Goal: Find contact information: Find contact information

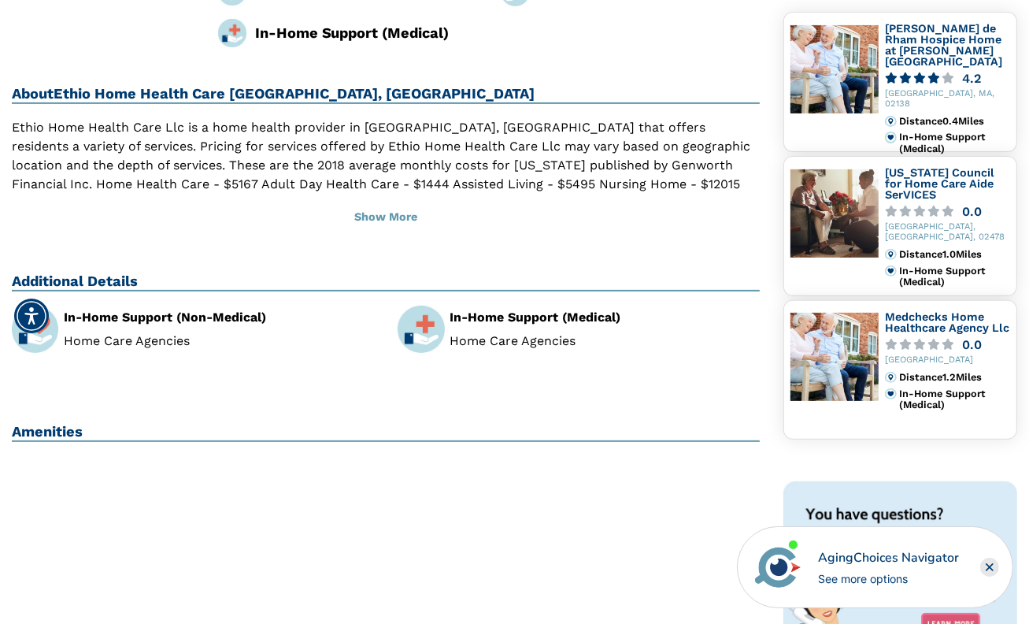
scroll to position [394, 0]
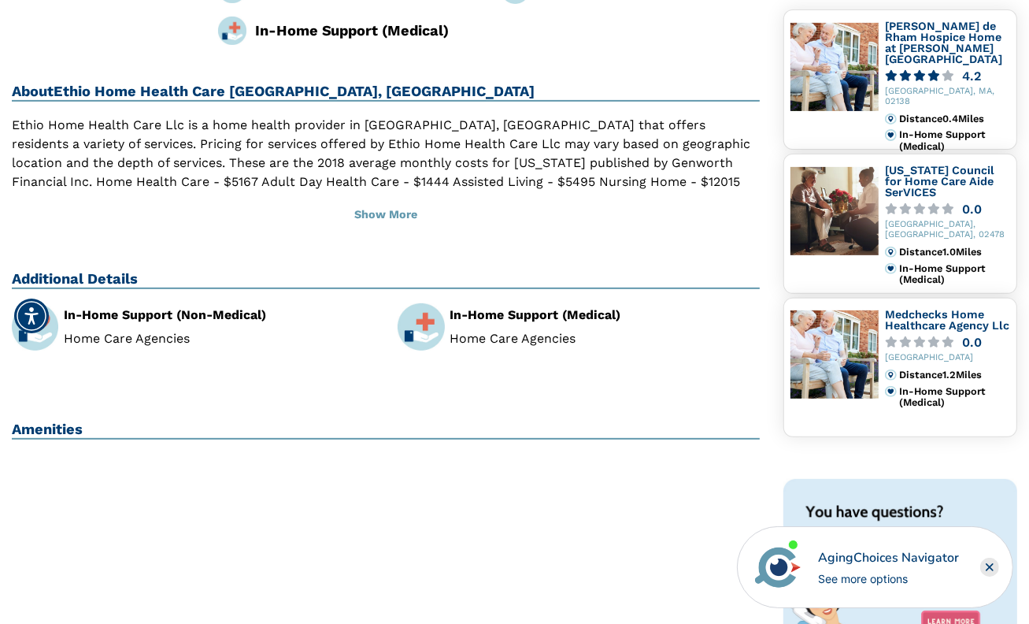
click at [156, 332] on li "Home Care Agencies" at bounding box center [219, 338] width 310 height 13
click at [162, 309] on div "In-Home Support (Non-Medical)" at bounding box center [219, 315] width 310 height 13
click at [28, 292] on span "Accessibility Menu" at bounding box center [31, 315] width 55 height 55
click at [46, 303] on img at bounding box center [35, 326] width 46 height 46
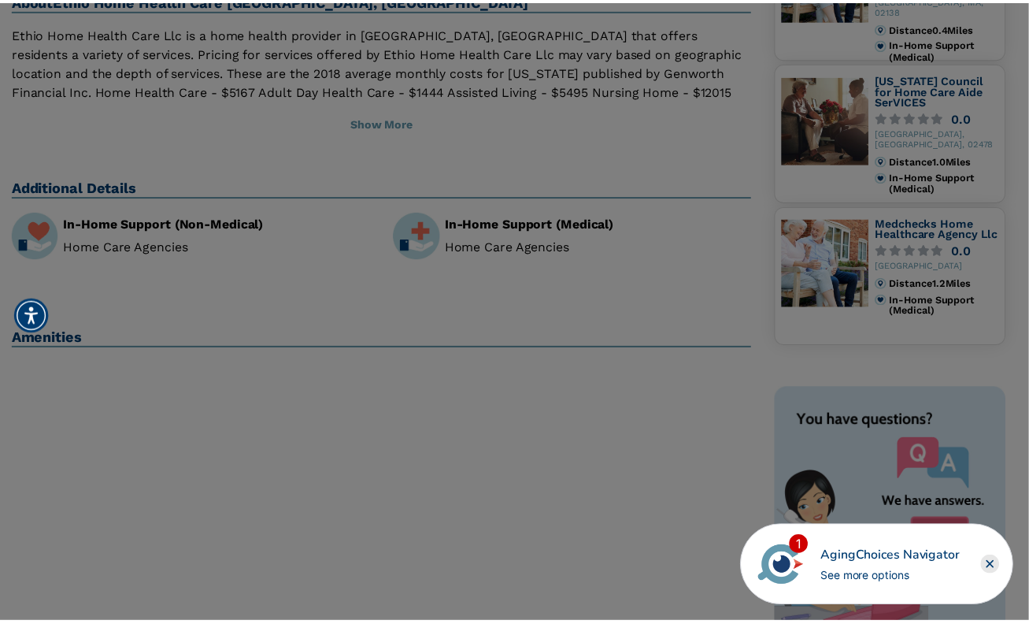
scroll to position [472, 0]
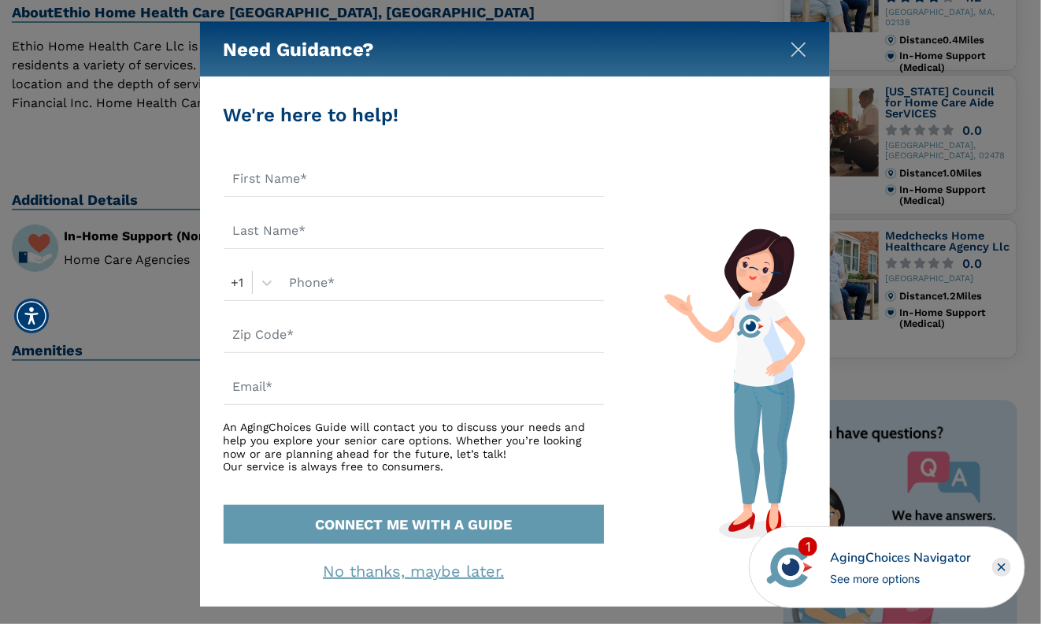
click at [801, 43] on img "Close" at bounding box center [798, 50] width 16 height 16
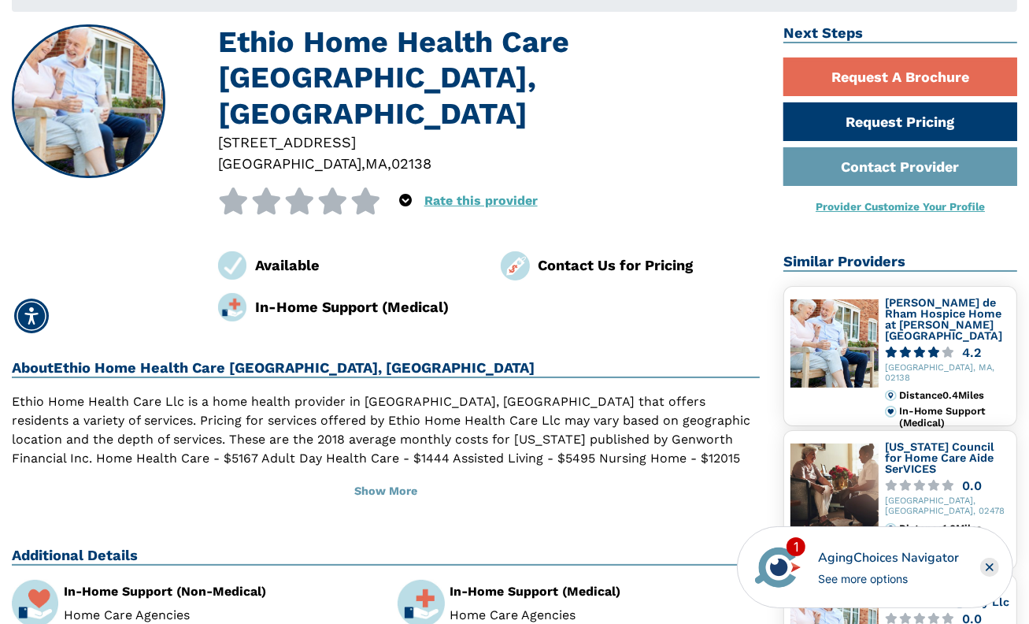
scroll to position [79, 0]
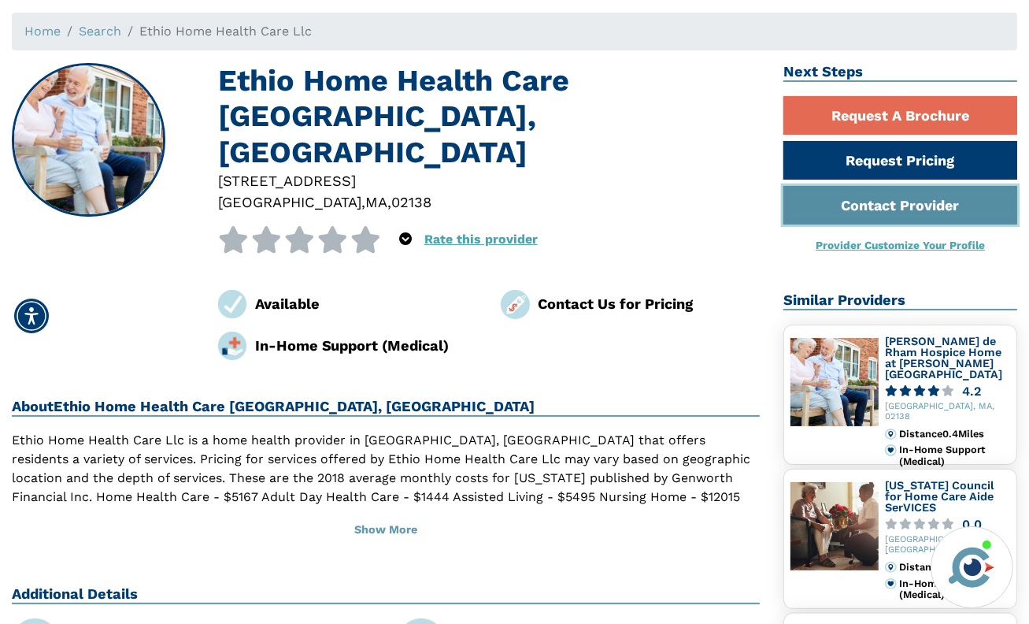
click at [872, 201] on link "Contact Provider" at bounding box center [900, 205] width 234 height 39
